Goal: Task Accomplishment & Management: Manage account settings

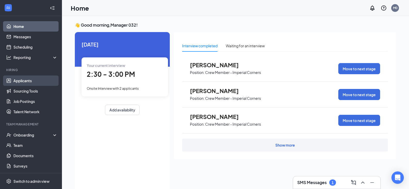
click at [30, 79] on link "Applicants" at bounding box center [35, 80] width 44 height 10
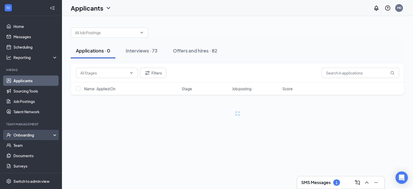
click at [28, 137] on div "Onboarding" at bounding box center [31, 134] width 62 height 10
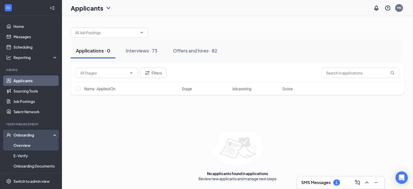
click at [26, 146] on link "Overview" at bounding box center [35, 145] width 44 height 10
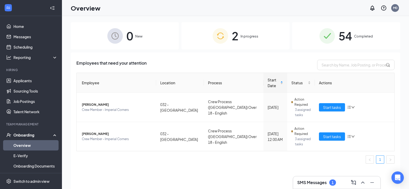
click at [331, 186] on div "SMS Messages 1" at bounding box center [336, 182] width 79 height 8
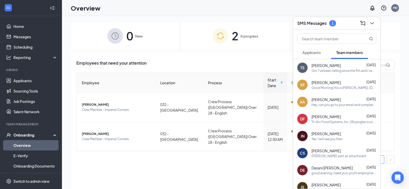
click at [312, 56] on button "Applicants" at bounding box center [311, 52] width 29 height 13
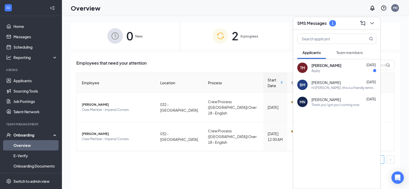
click at [326, 66] on span "Tamari Muldrow" at bounding box center [326, 65] width 30 height 5
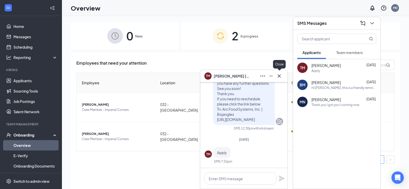
click at [281, 72] on div at bounding box center [279, 76] width 8 height 8
click at [280, 73] on icon "Cross" at bounding box center [279, 76] width 6 height 6
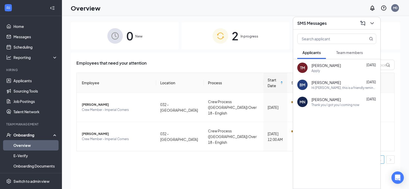
click at [265, 37] on div "2 In progress" at bounding box center [235, 35] width 108 height 27
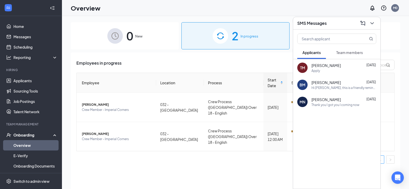
click at [266, 57] on div "Employees in progress Employee Location Process Start Date Status Actions Tonya…" at bounding box center [235, 126] width 329 height 149
click at [127, 37] on span "0" at bounding box center [129, 36] width 7 height 18
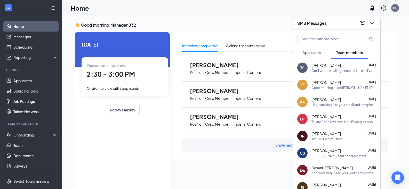
click at [134, 81] on div "Your current interview 2:30 - 3:00 PM Onsite Interview with 2 applicants" at bounding box center [124, 76] width 86 height 39
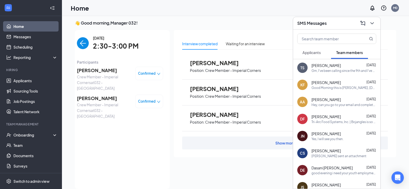
click at [104, 72] on span "[PERSON_NAME]" at bounding box center [104, 70] width 54 height 7
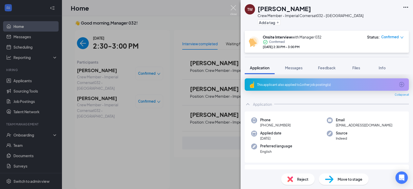
click at [232, 8] on img at bounding box center [233, 10] width 6 height 10
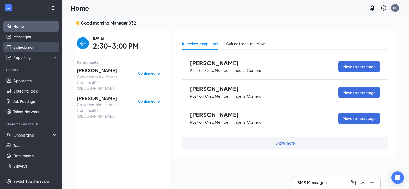
click at [22, 47] on link "Scheduling" at bounding box center [35, 47] width 44 height 10
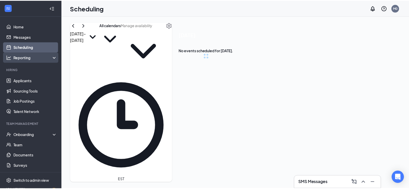
scroll to position [253, 0]
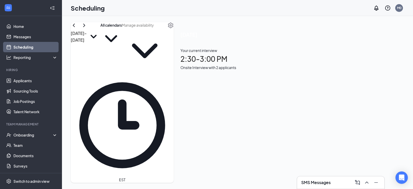
click at [236, 70] on div "Onsite Interview with 2 applicants" at bounding box center [208, 67] width 56 height 6
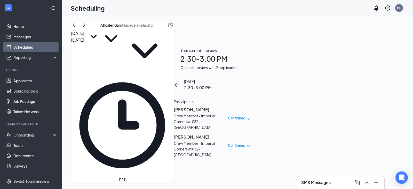
click at [228, 140] on div "Crew Member - Imperial Corners at 032 - [GEOGRAPHIC_DATA]" at bounding box center [201, 148] width 54 height 17
click at [228, 133] on h3 "[PERSON_NAME]" at bounding box center [201, 136] width 54 height 7
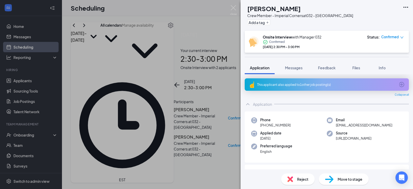
click at [233, 9] on img at bounding box center [233, 10] width 6 height 10
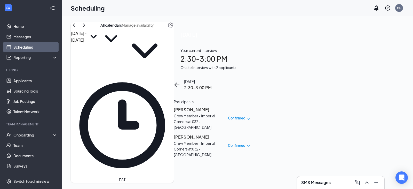
click at [228, 106] on h3 "[PERSON_NAME]" at bounding box center [201, 109] width 54 height 7
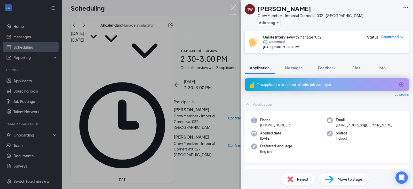
click at [233, 7] on img at bounding box center [233, 10] width 6 height 10
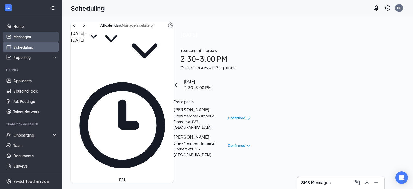
click at [13, 32] on link "Messages" at bounding box center [35, 36] width 44 height 10
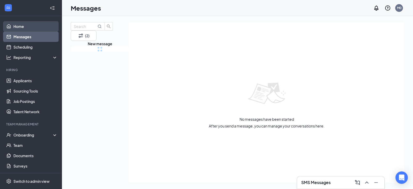
click at [14, 28] on link "Home" at bounding box center [35, 26] width 44 height 10
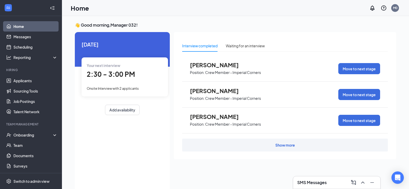
click at [117, 69] on div "2:30 - 3:00 PM" at bounding box center [125, 74] width 76 height 11
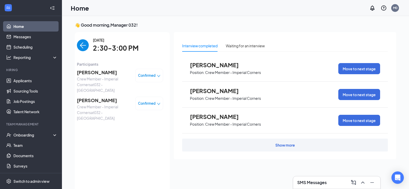
scroll to position [2, 0]
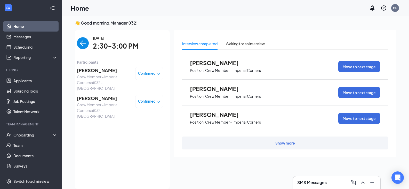
click at [147, 100] on span "Confirmed" at bounding box center [147, 101] width 18 height 5
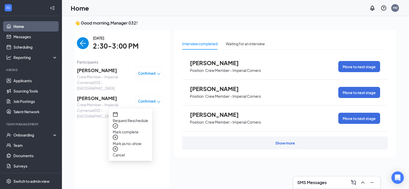
click at [139, 129] on span "Mark complete" at bounding box center [130, 132] width 35 height 6
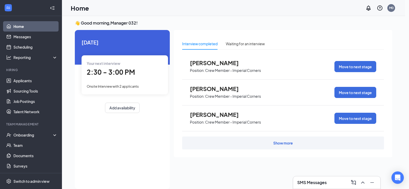
type input "Rate Sign Sheet (next stage)"
